Goal: Ask a question

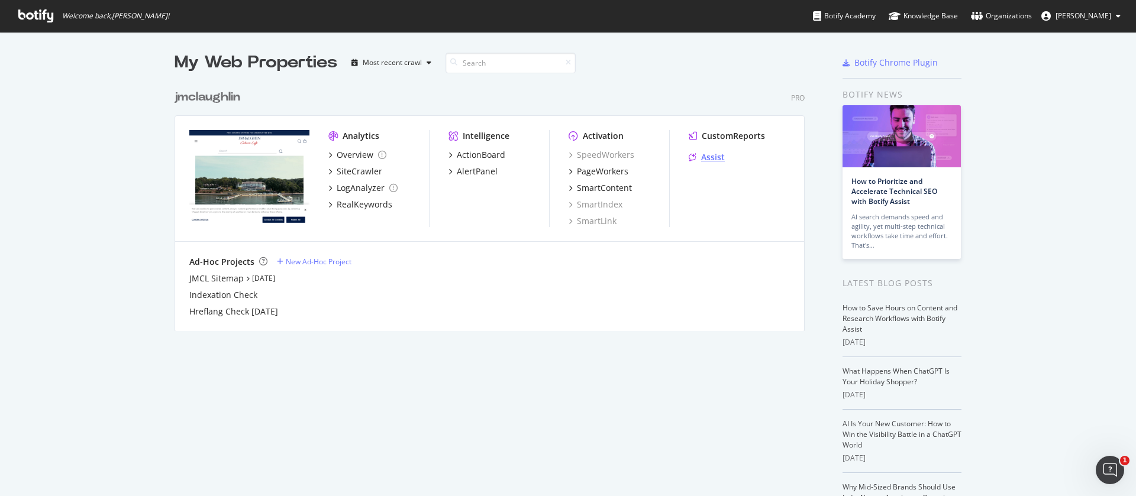
click at [701, 157] on div "Assist" at bounding box center [713, 157] width 24 height 12
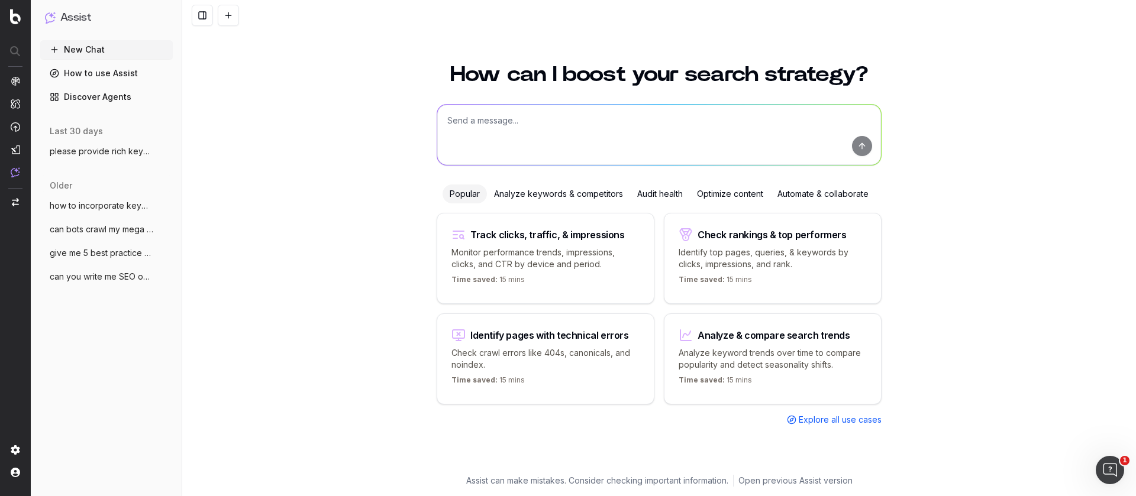
click at [474, 122] on textarea at bounding box center [659, 135] width 444 height 60
paste textarea "Here’s a structured SEO-friendly heading hierarchy (H1, H2, H3) for a Women’s F…"
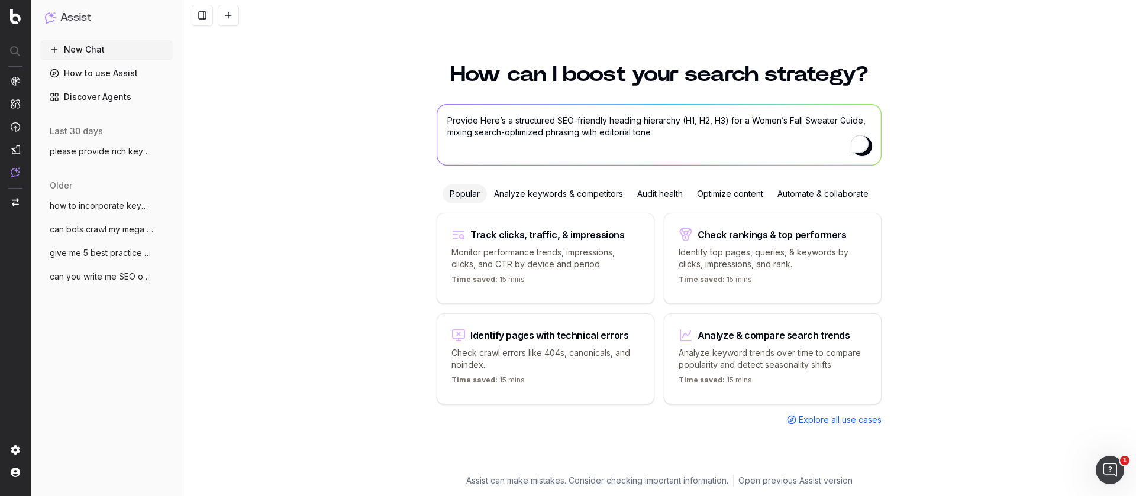
drag, startPoint x: 507, startPoint y: 120, endPoint x: 513, endPoint y: 112, distance: 9.2
click at [508, 120] on textarea "Provide Here’s a structured SEO-friendly heading hierarchy (H1, H2, H3) for a W…" at bounding box center [659, 135] width 444 height 60
click at [644, 134] on textarea "Provide a structured SEO-friendly heading hierarchy (H1, H2, H3) for a Women’s …" at bounding box center [659, 135] width 444 height 60
type textarea "Provide a structured SEO-friendly heading hierarchy (H1, H2, H3) for a Women’s …"
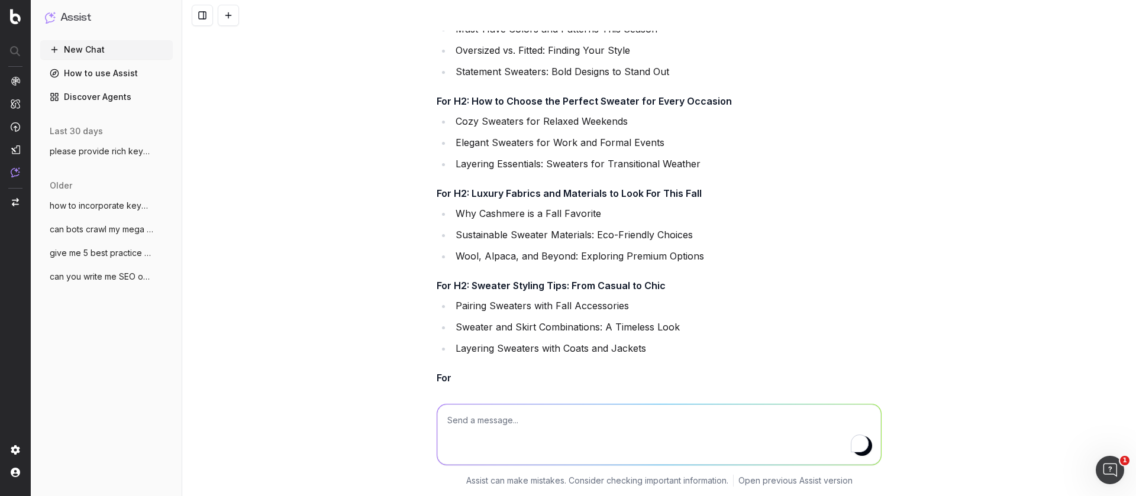
scroll to position [398, 0]
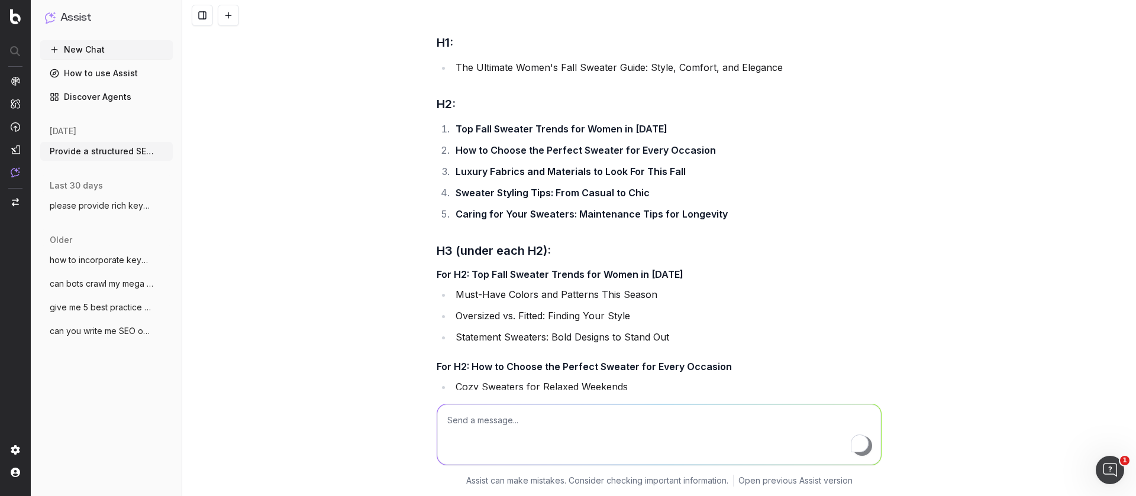
scroll to position [111, 0]
drag, startPoint x: 448, startPoint y: 65, endPoint x: 766, endPoint y: 65, distance: 317.7
click at [774, 66] on li "The Ultimate Women's Fall Sweater Guide: Style, Comfort, and Elegance" at bounding box center [666, 68] width 429 height 17
copy li "The Ultimate Women's Fall Sweater Guide: Style, Comfort, and Elegance"
